Goal: Find specific page/section: Find specific page/section

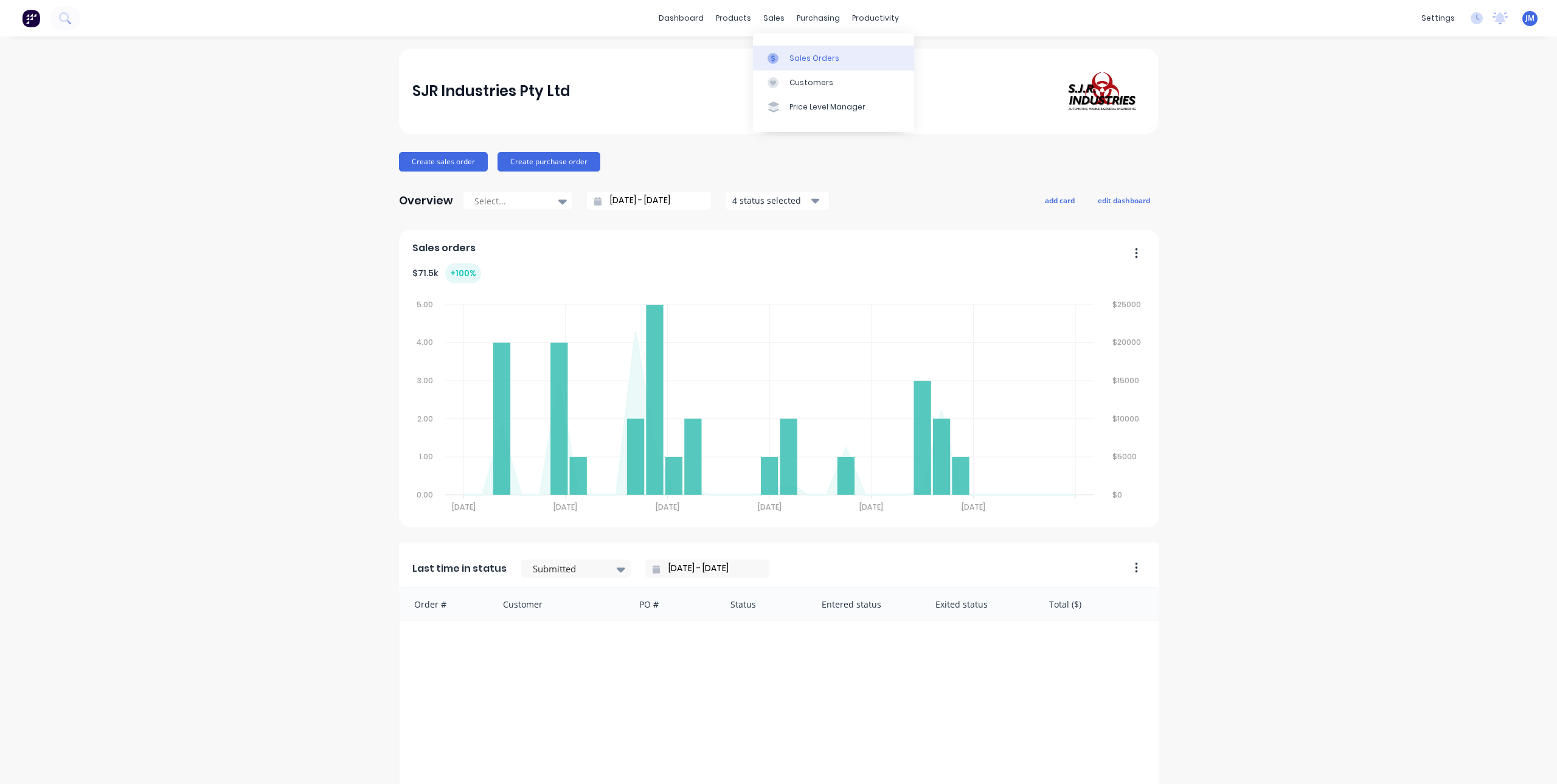
click at [775, 56] on icon at bounding box center [773, 58] width 11 height 11
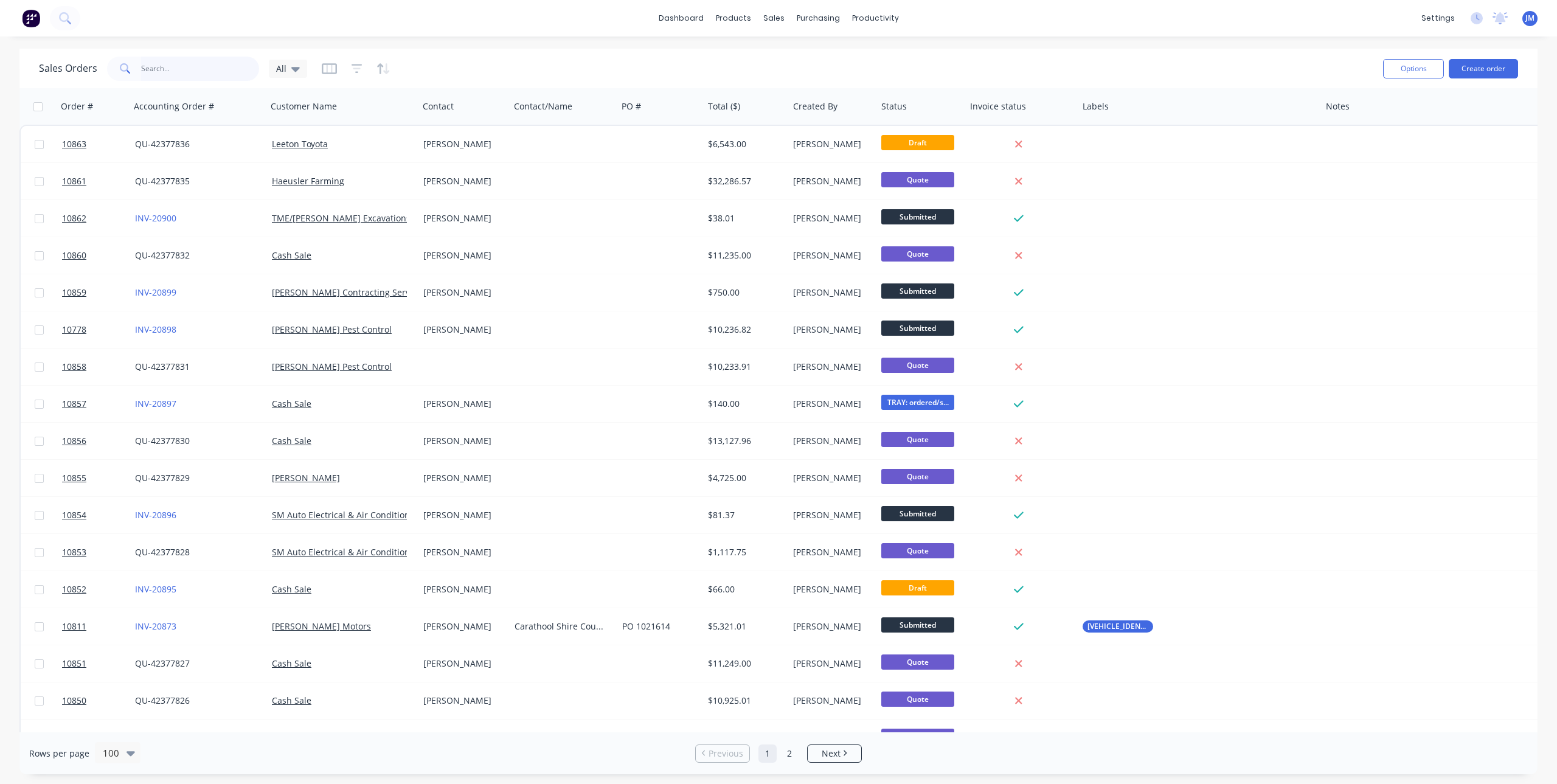
click at [210, 62] on input "text" at bounding box center [200, 69] width 119 height 24
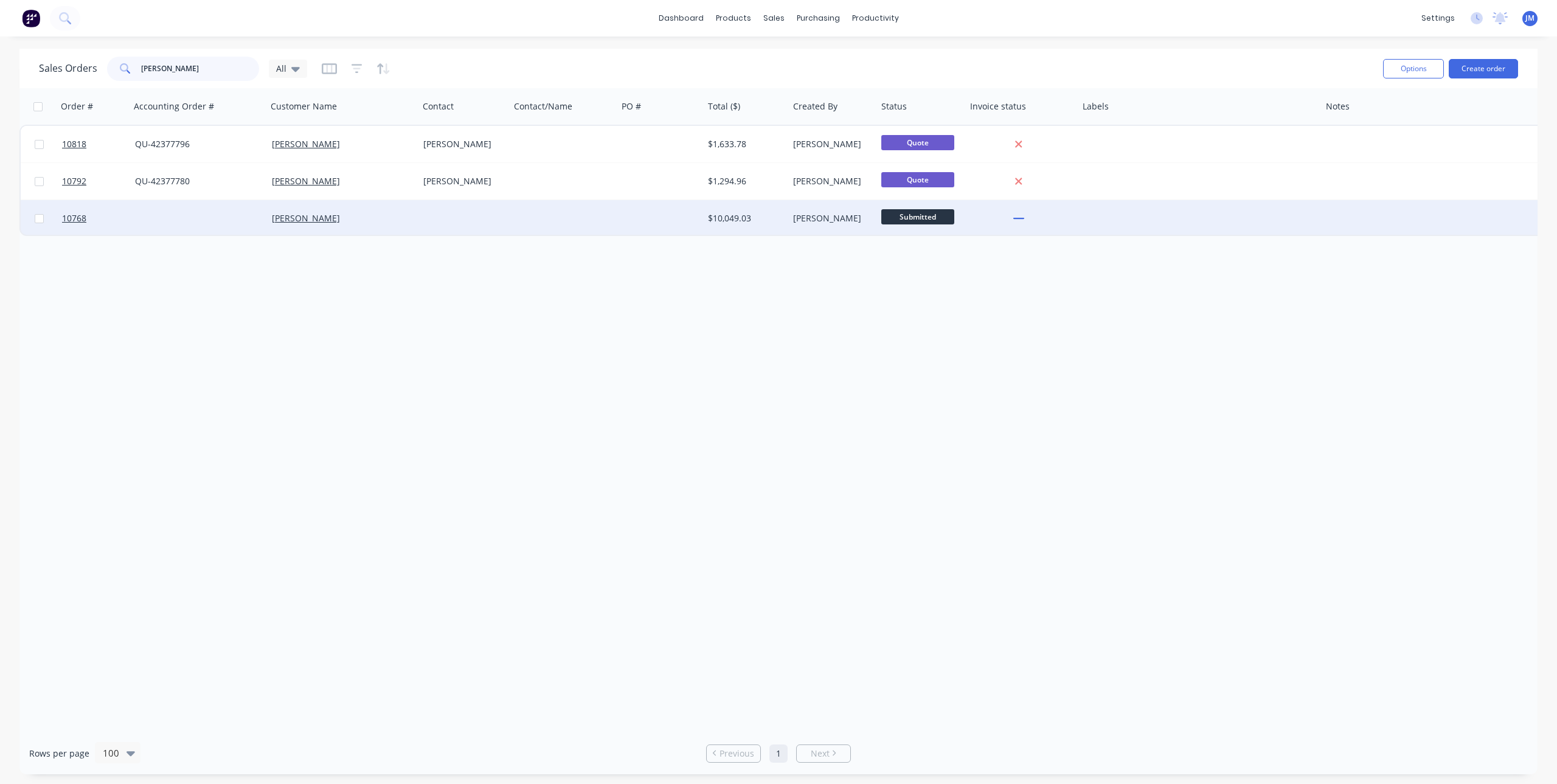
type input "WES"
click at [246, 218] on div at bounding box center [198, 218] width 137 height 36
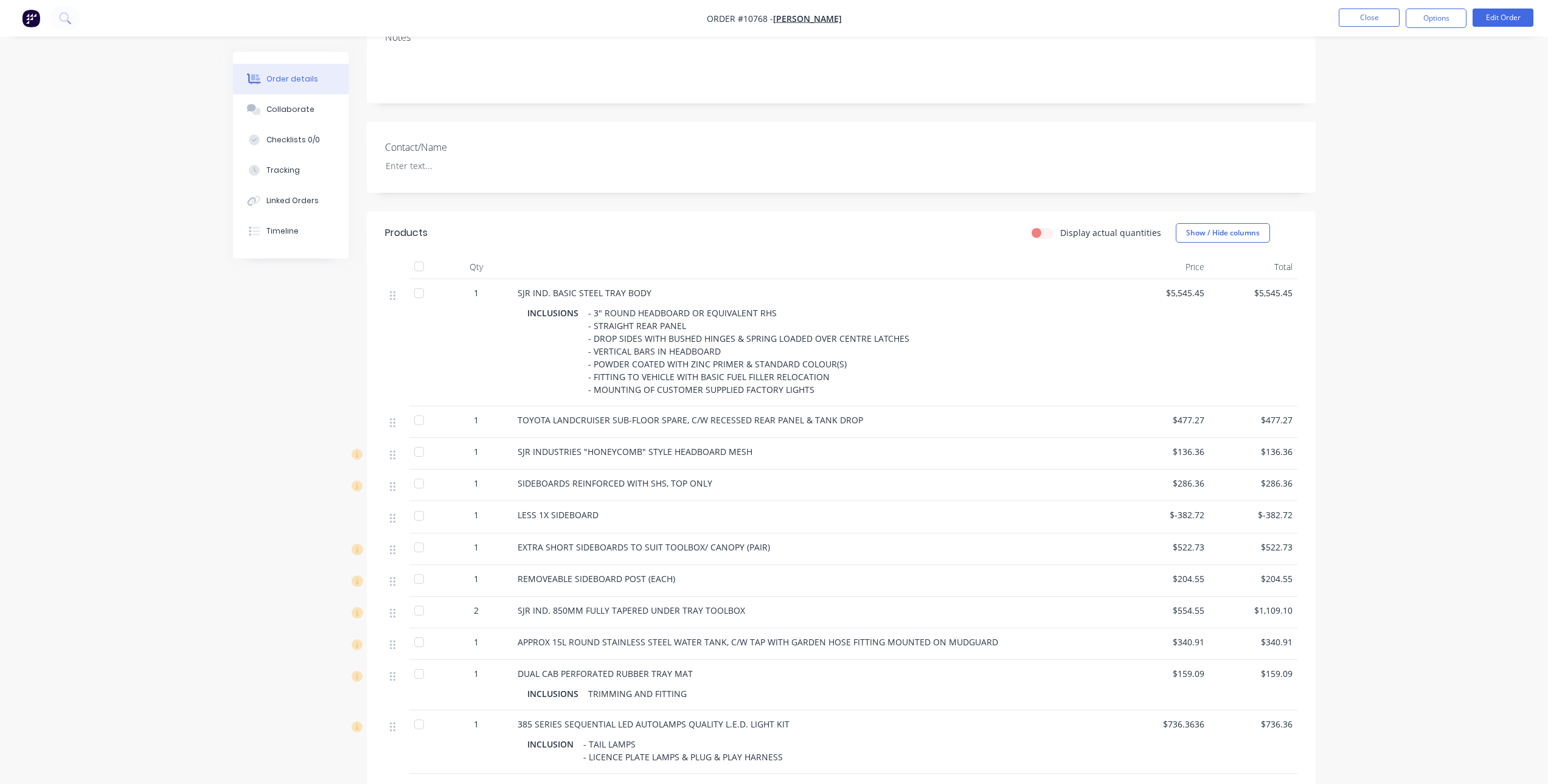
scroll to position [243, 0]
